Goal: Transaction & Acquisition: Purchase product/service

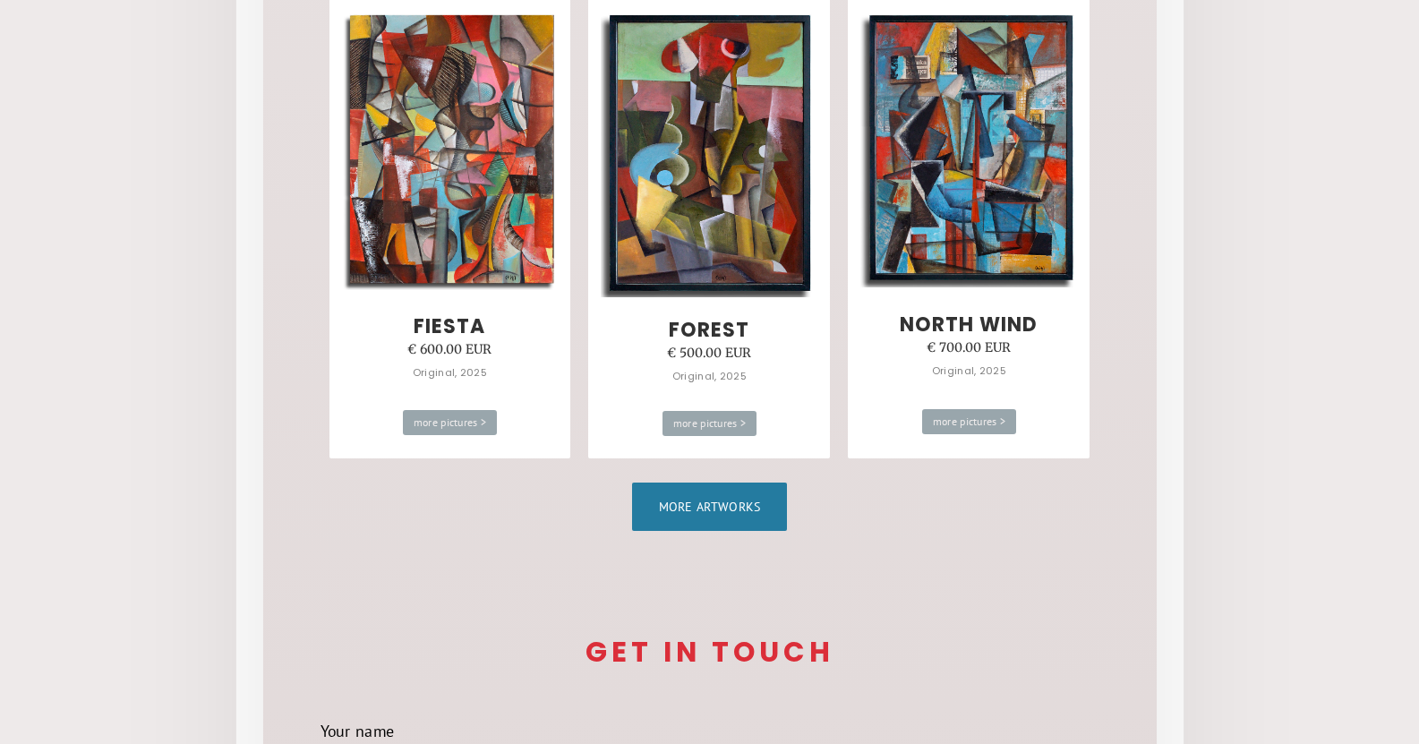
scroll to position [1074, 0]
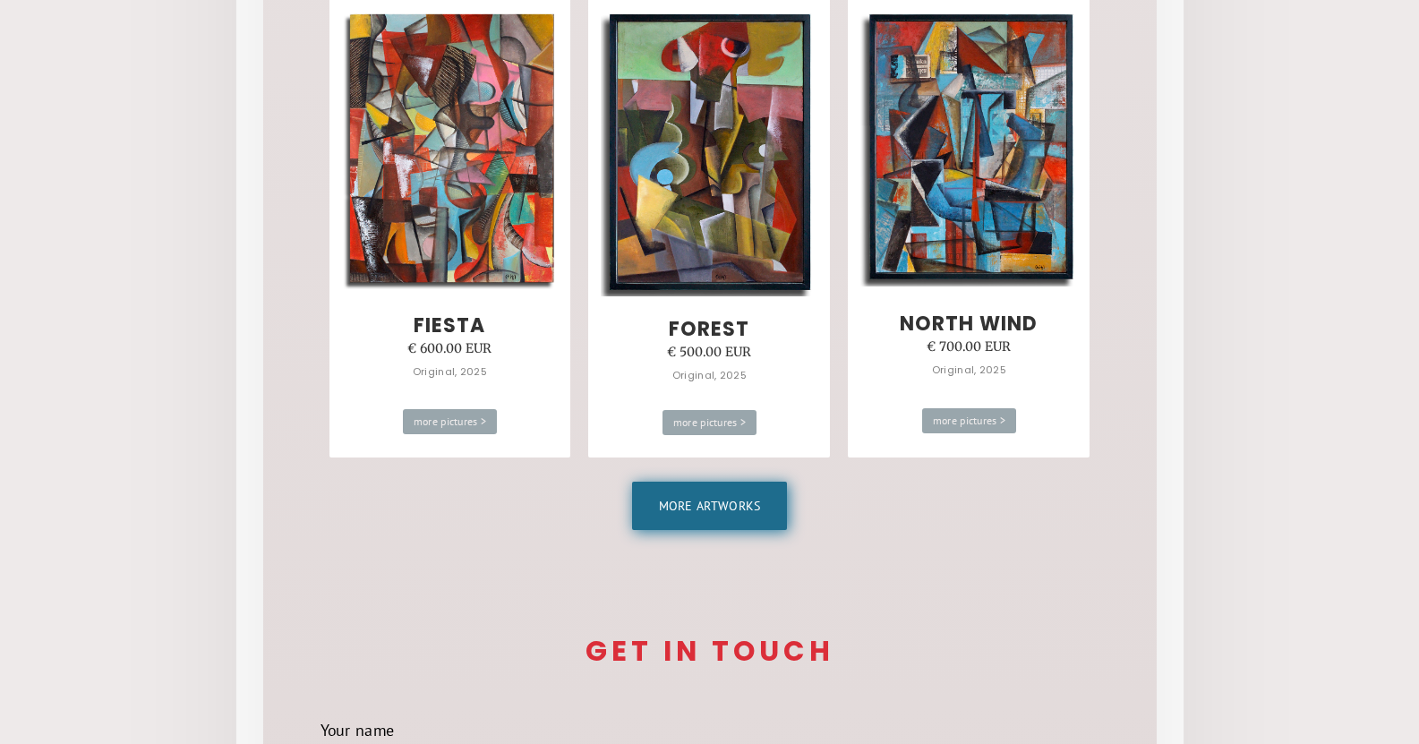
click at [685, 503] on link "More artworks" at bounding box center [710, 505] width 156 height 48
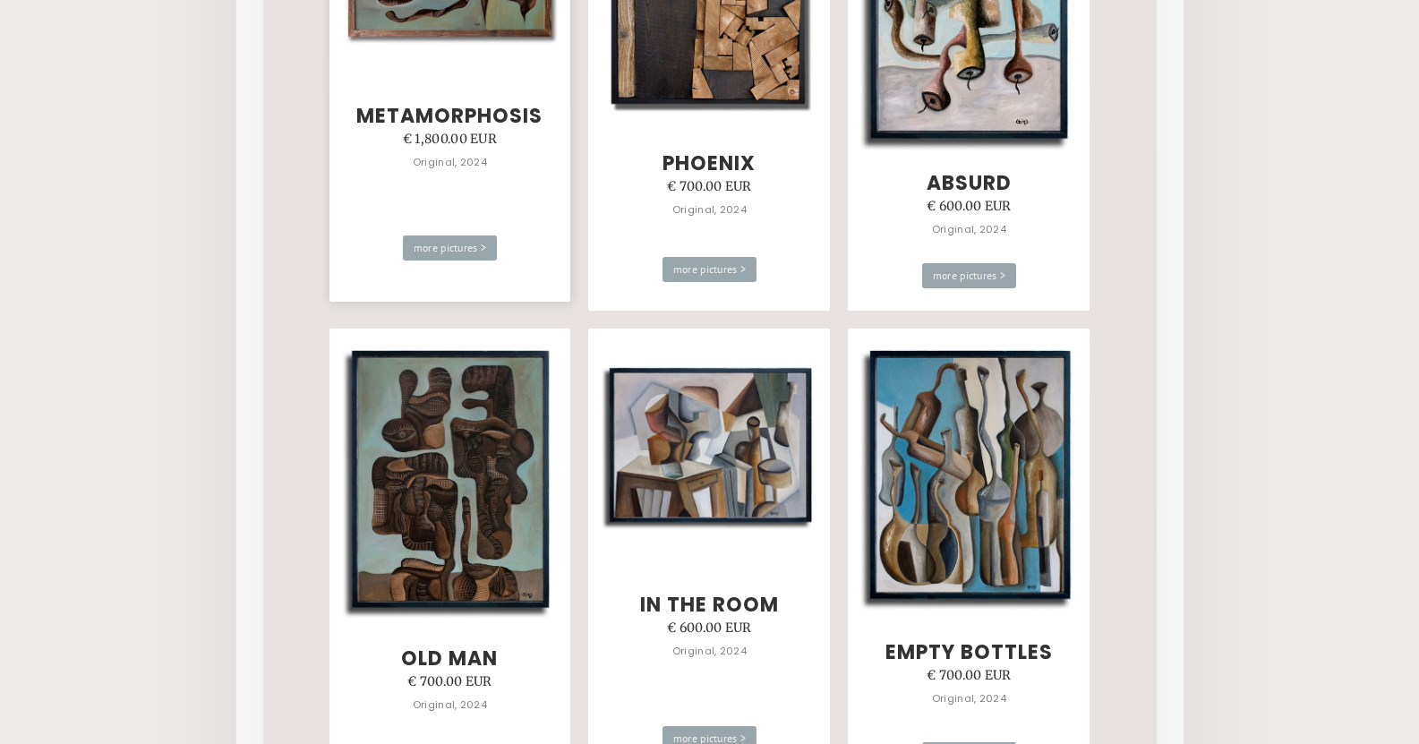
scroll to position [3311, 0]
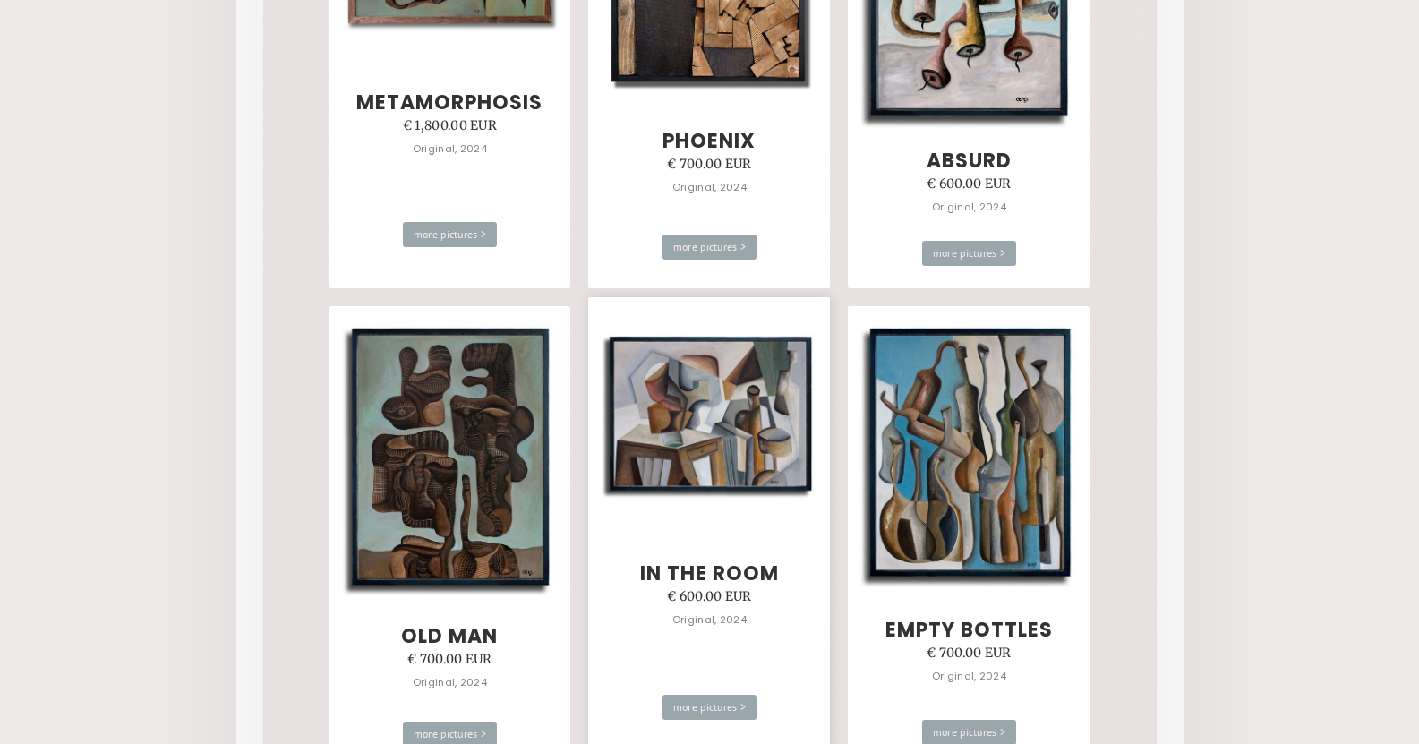
click at [720, 419] on img at bounding box center [709, 415] width 217 height 169
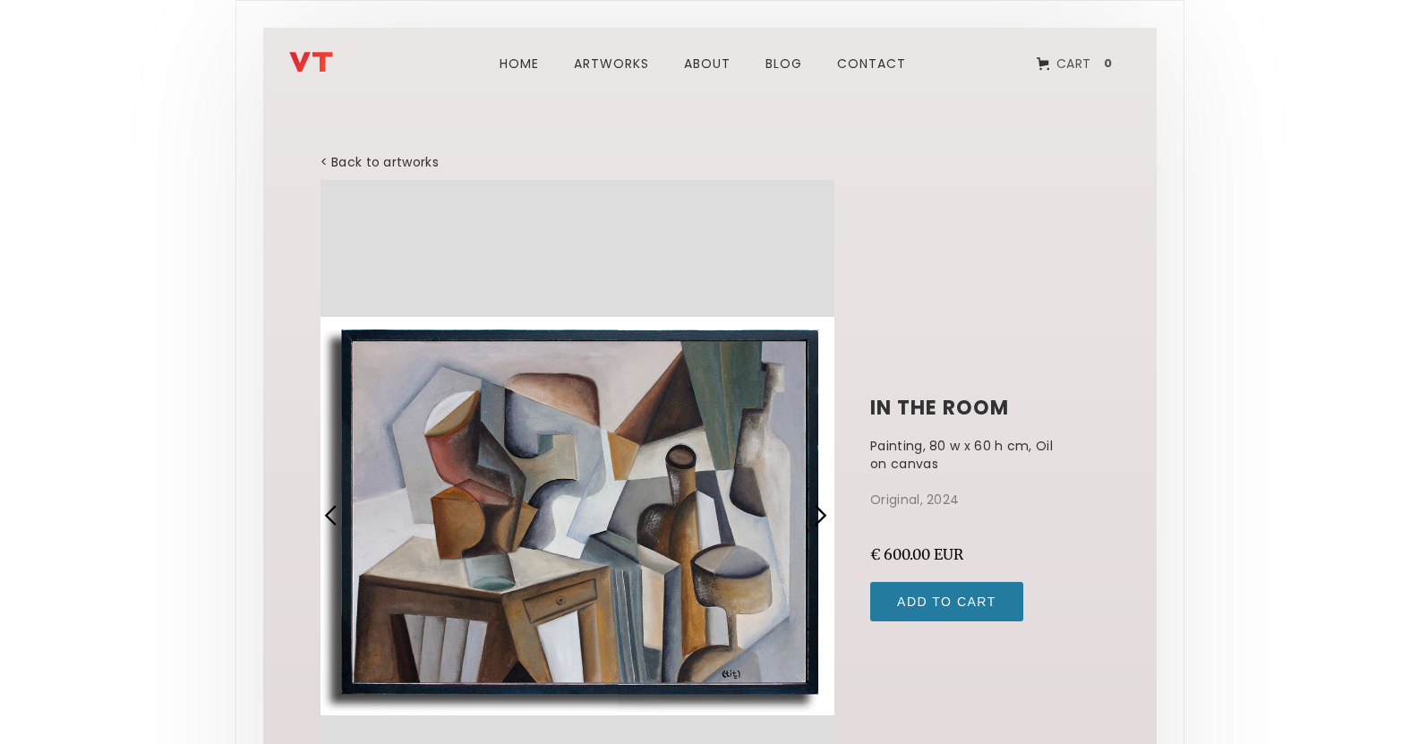
click at [692, 510] on div "1 of 4" at bounding box center [577, 515] width 515 height 671
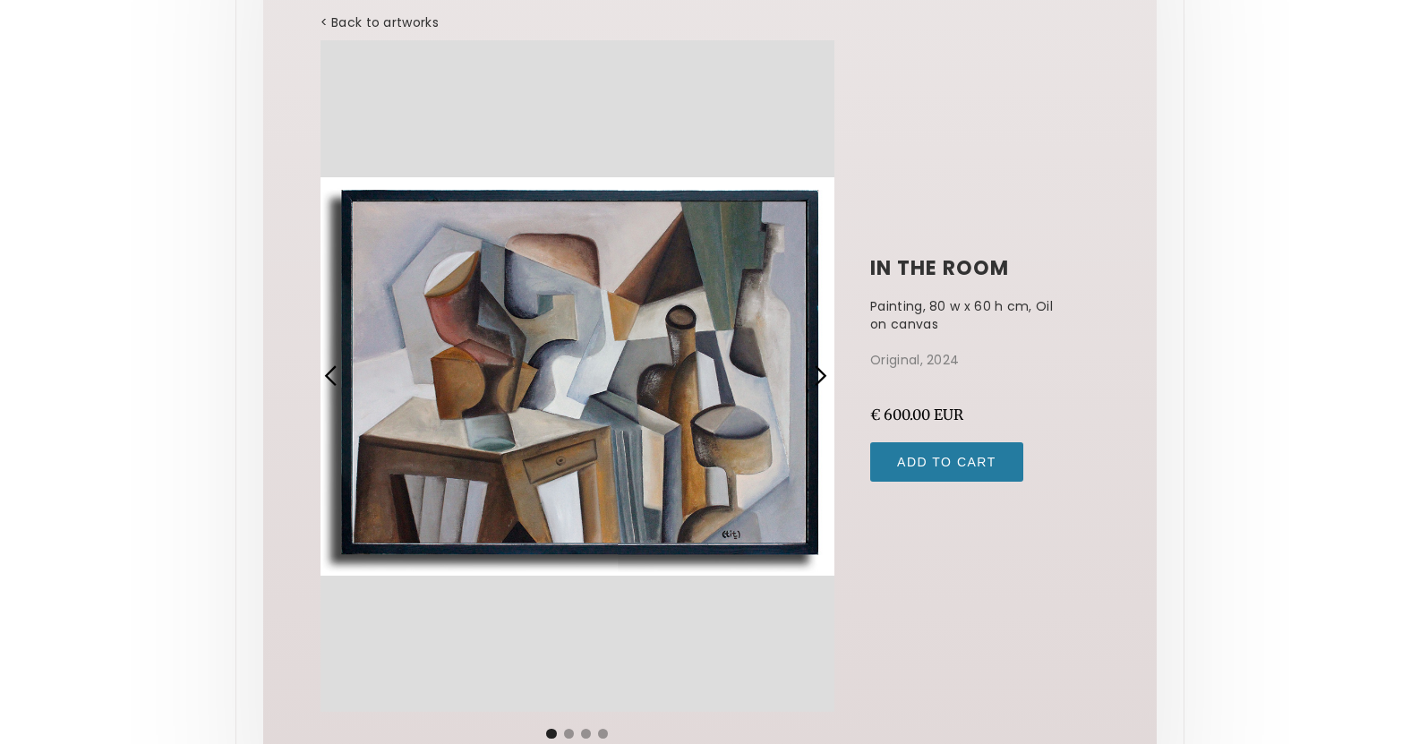
scroll to position [179, 0]
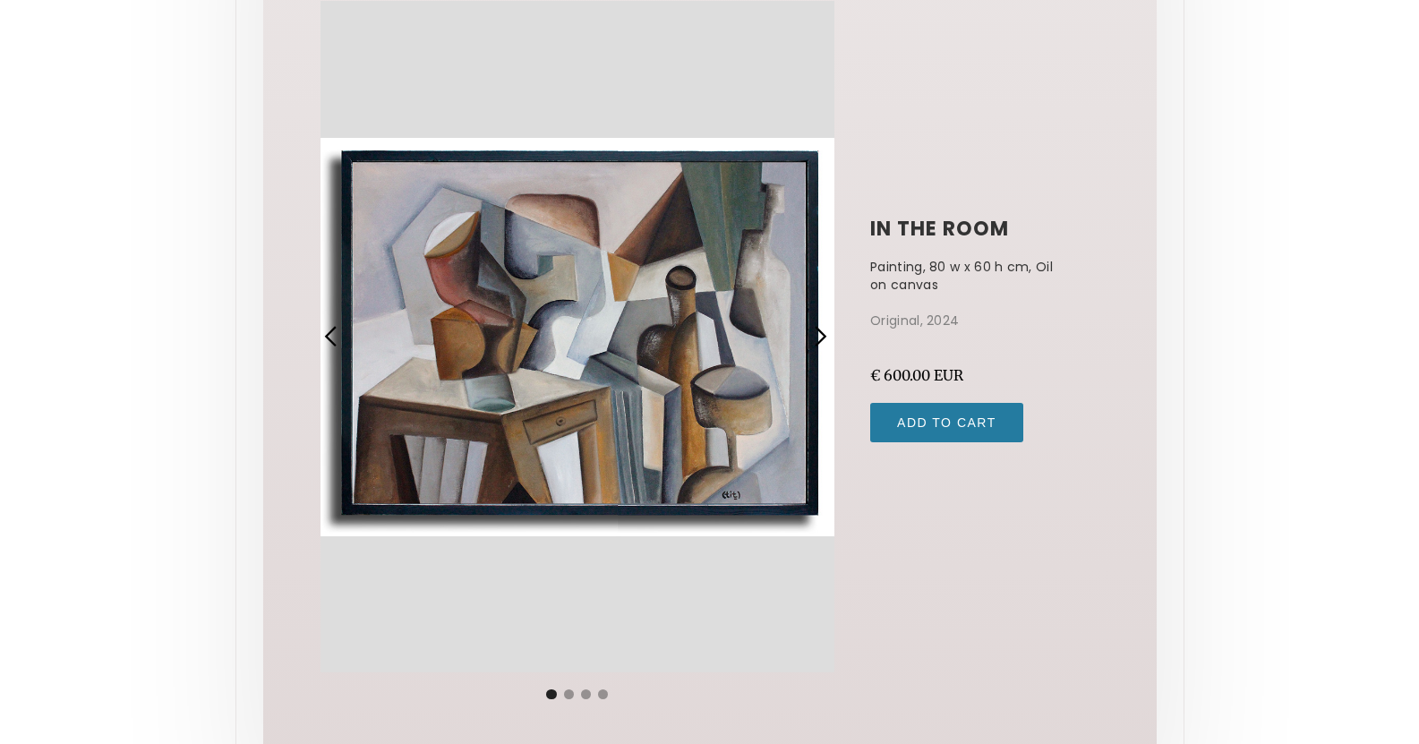
click at [821, 330] on div "next slide" at bounding box center [819, 336] width 23 height 23
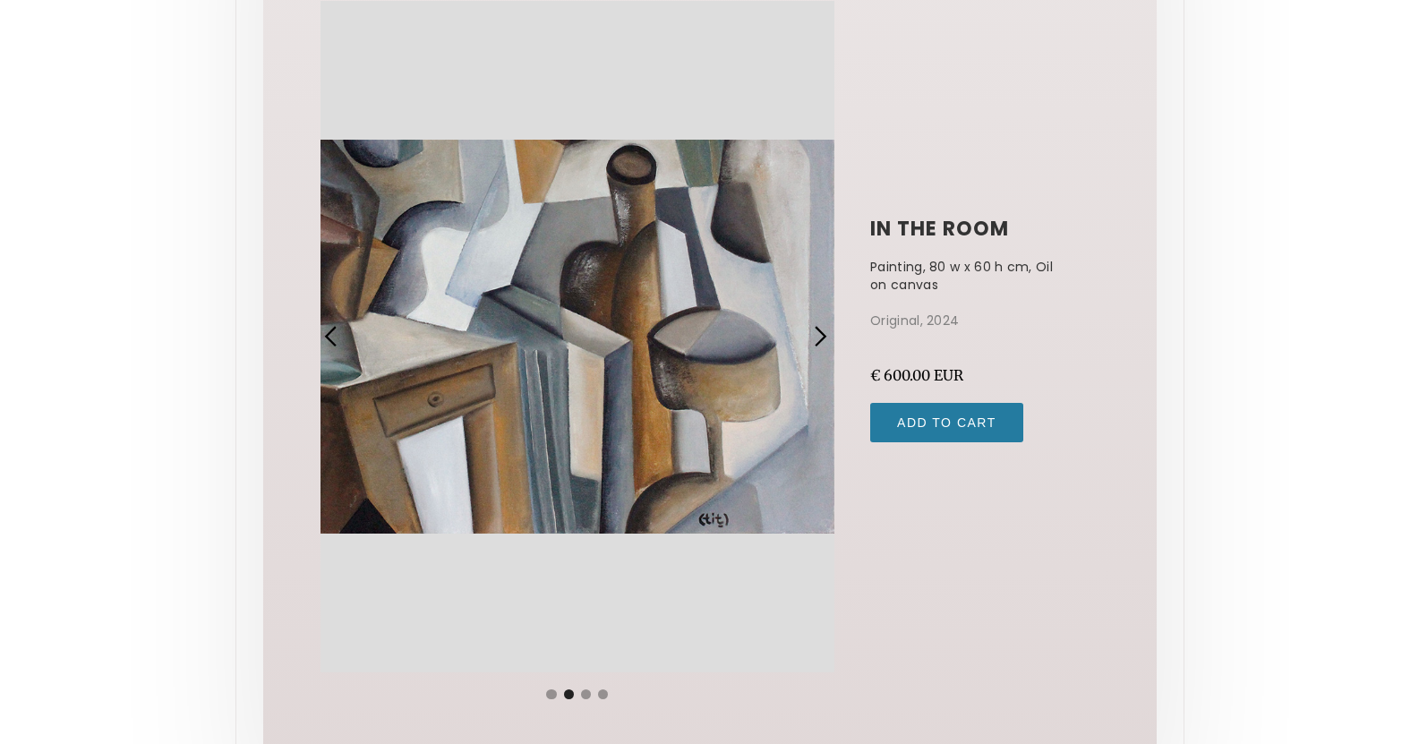
click at [323, 335] on div "previous slide" at bounding box center [330, 336] width 23 height 23
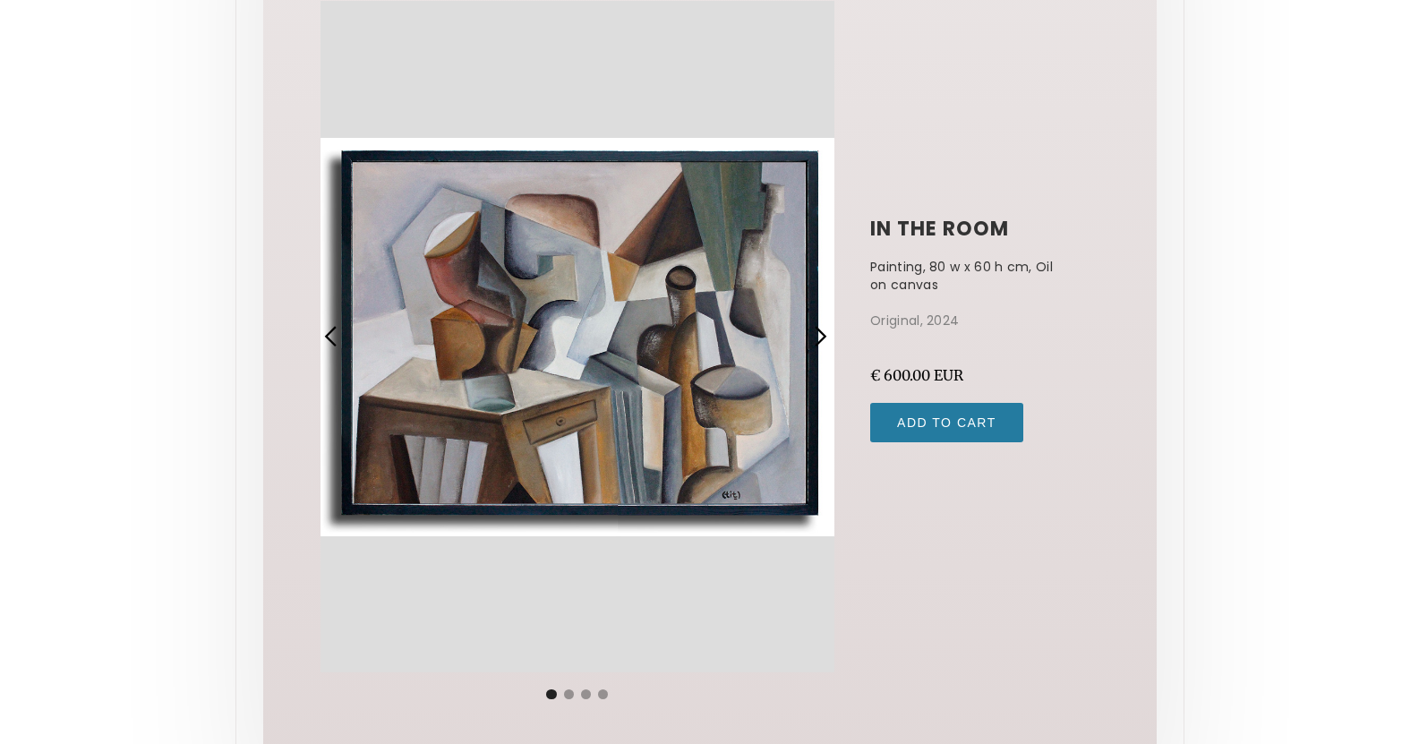
click at [828, 337] on div "next slide" at bounding box center [819, 336] width 23 height 23
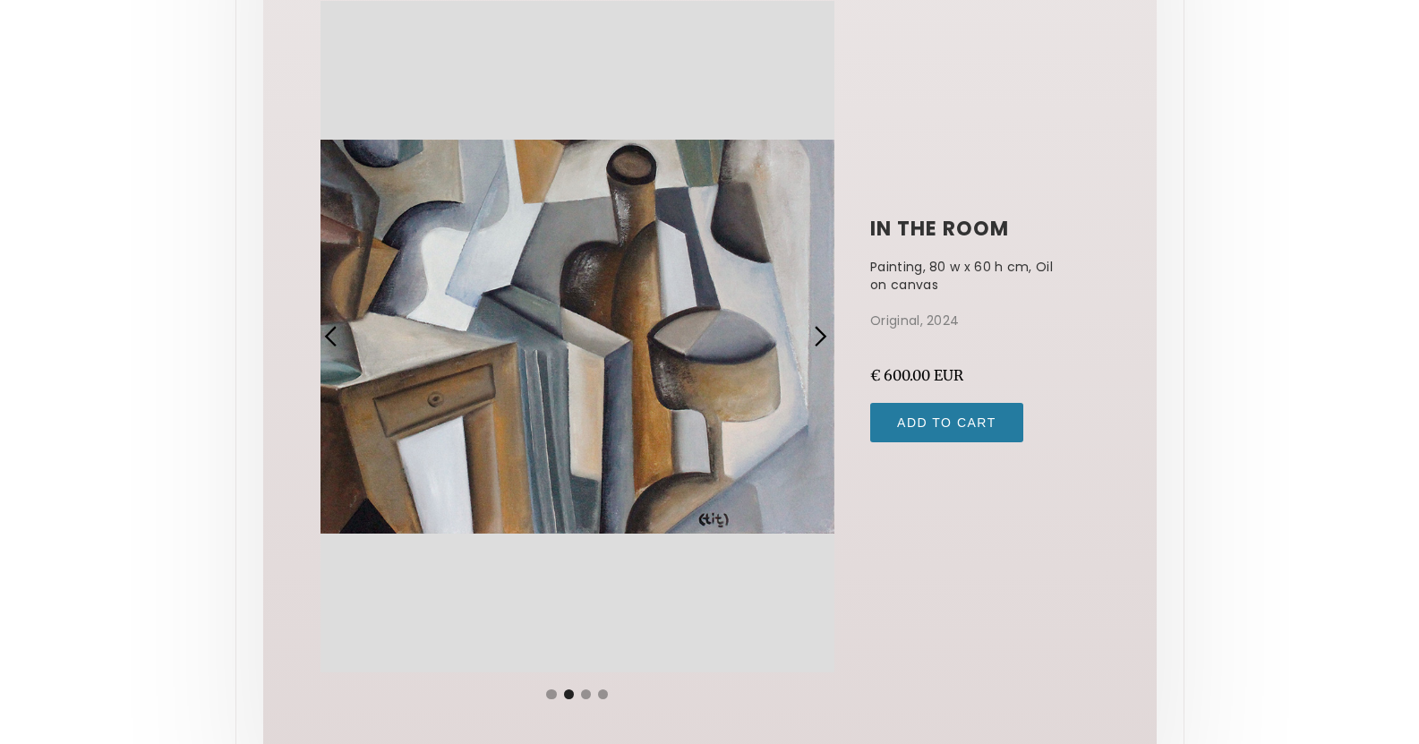
click at [810, 340] on div "next slide" at bounding box center [819, 336] width 23 height 23
